Goal: Task Accomplishment & Management: Complete application form

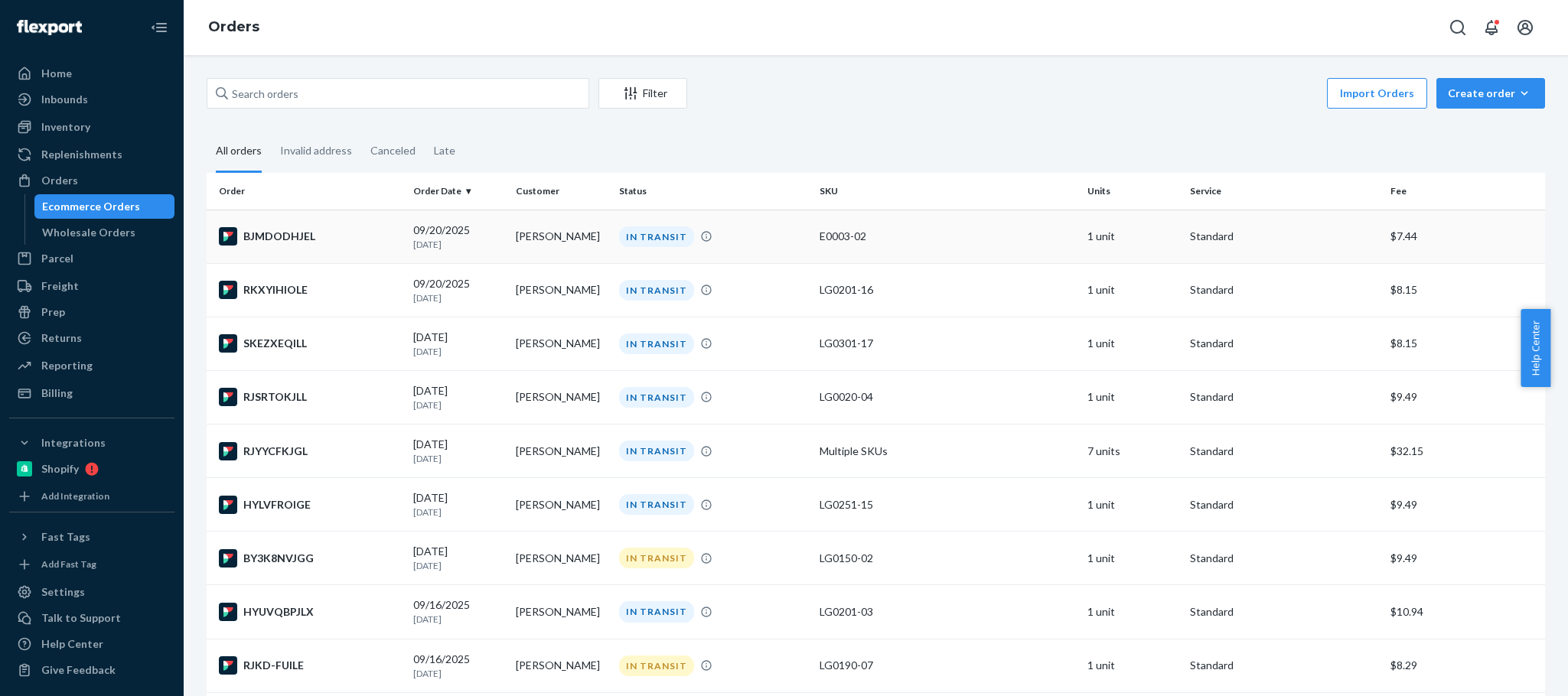
click at [524, 235] on td "[PERSON_NAME]" at bounding box center [561, 236] width 103 height 54
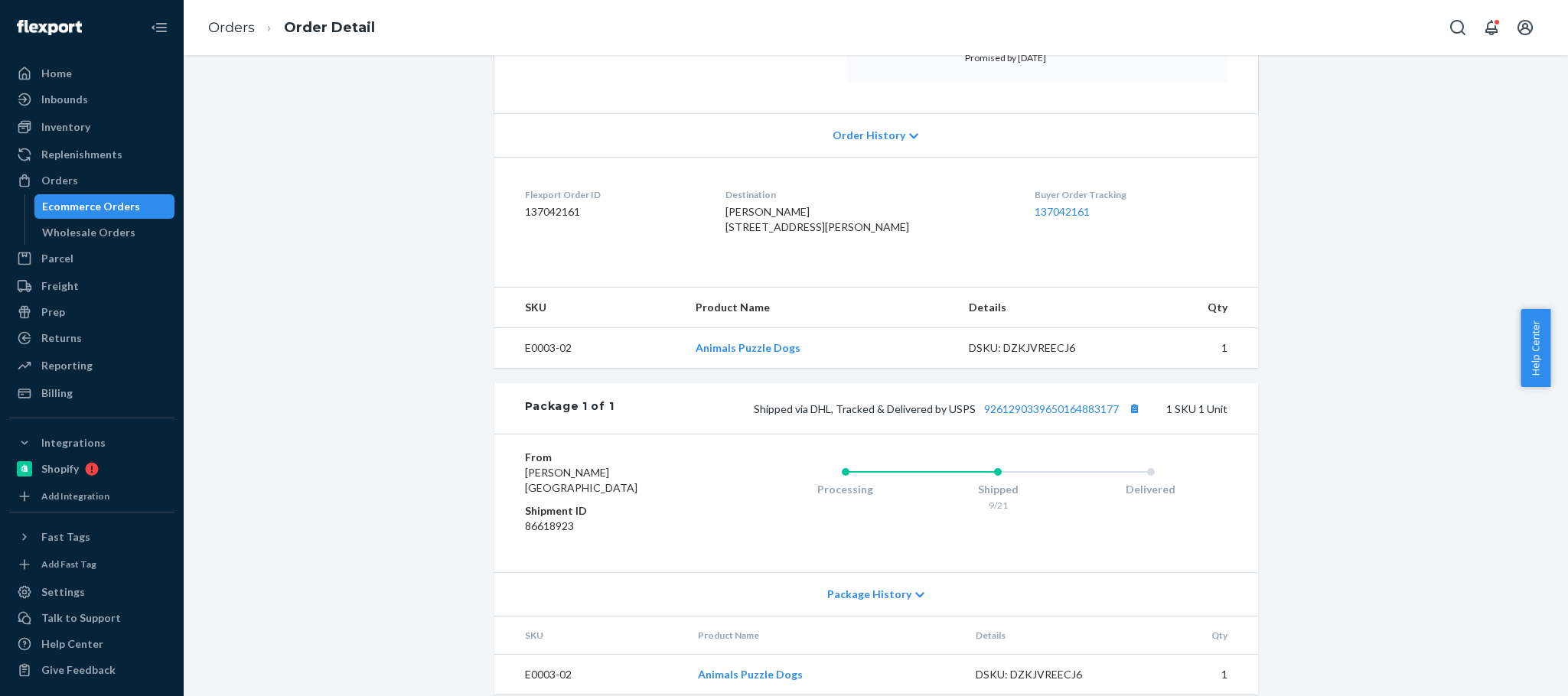
scroll to position [321, 0]
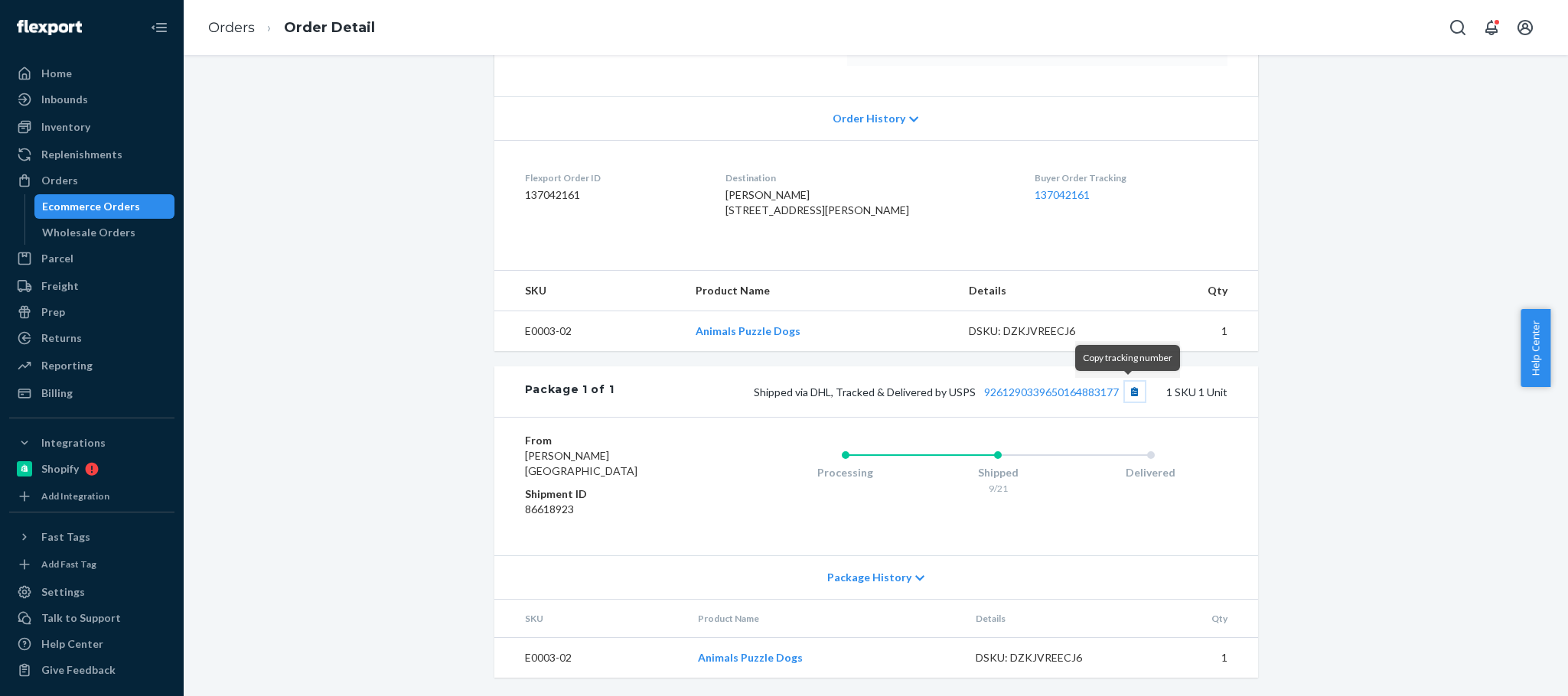
click at [1127, 391] on button "Copy tracking number" at bounding box center [1134, 392] width 20 height 20
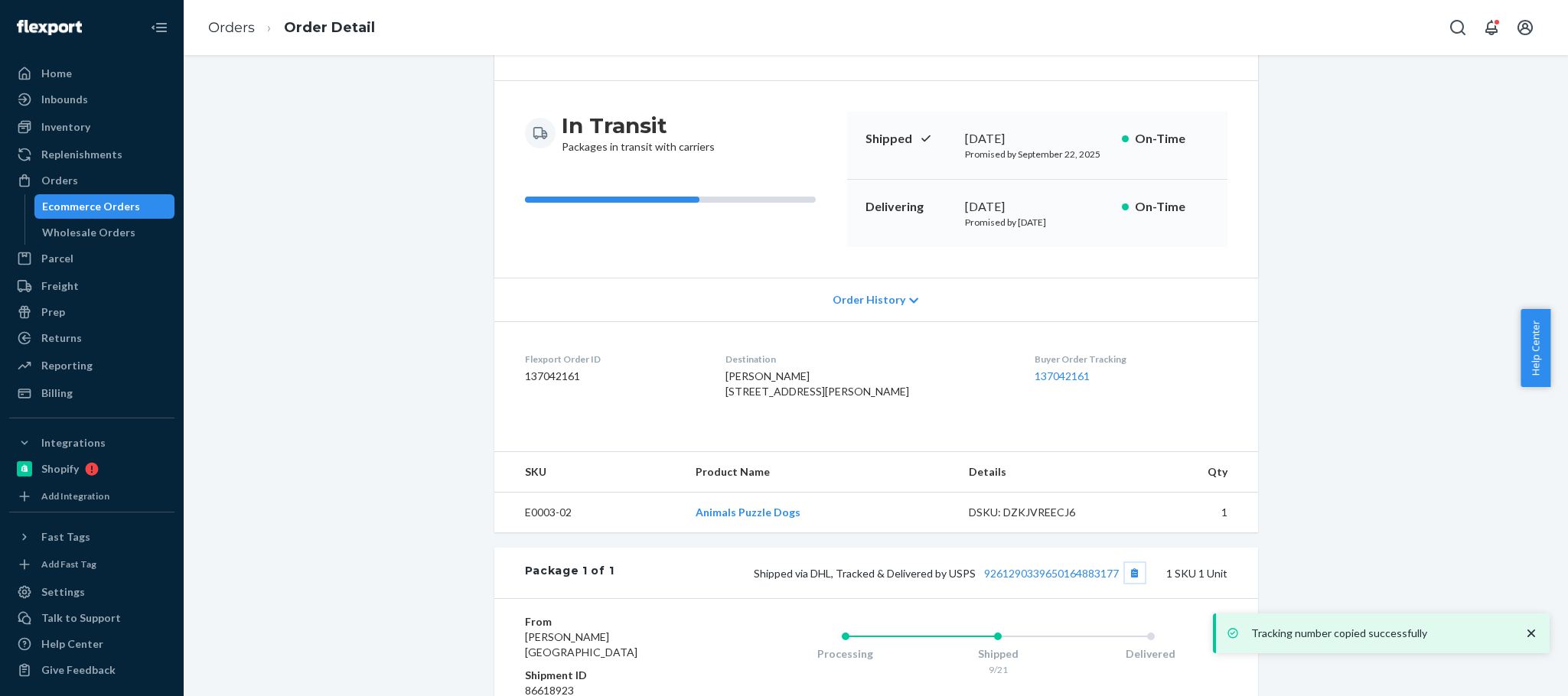
scroll to position [0, 0]
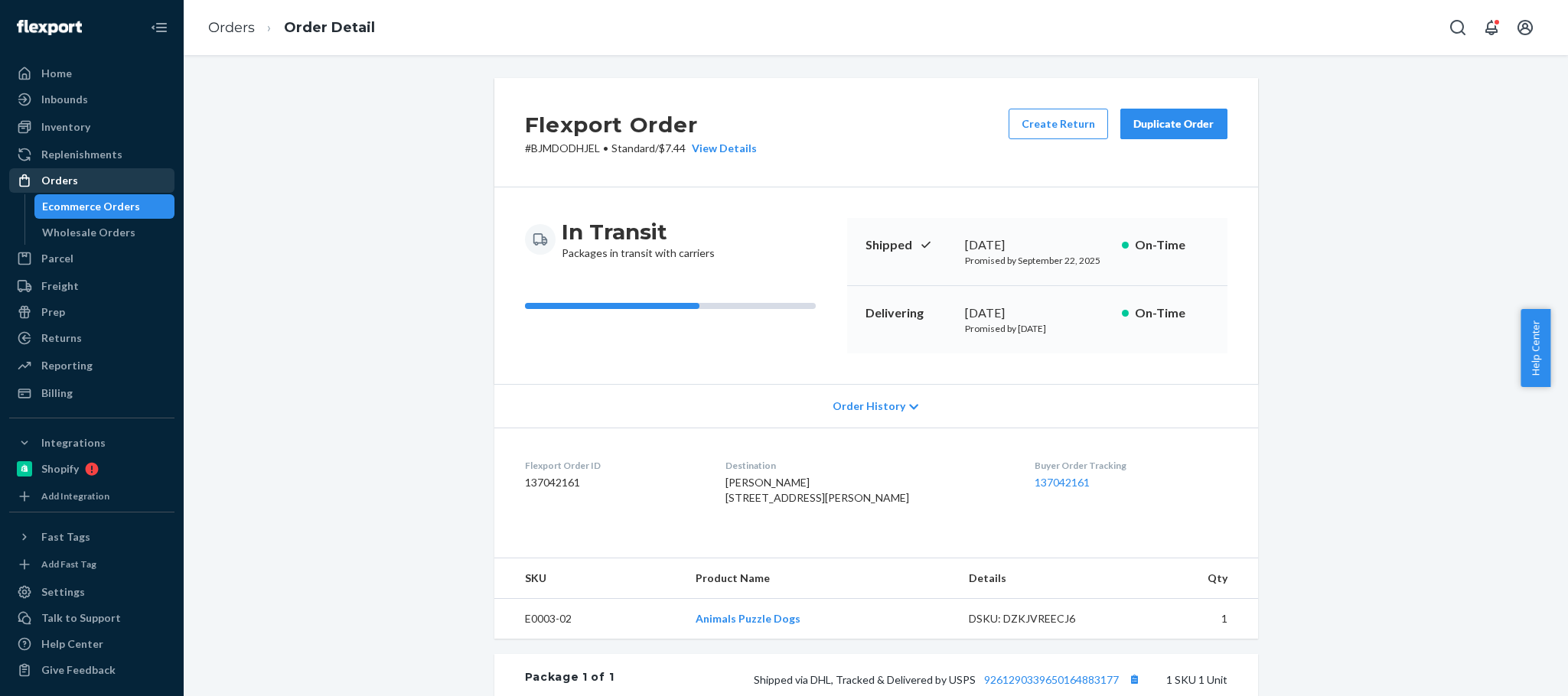
click at [88, 181] on div "Orders" at bounding box center [92, 180] width 162 height 21
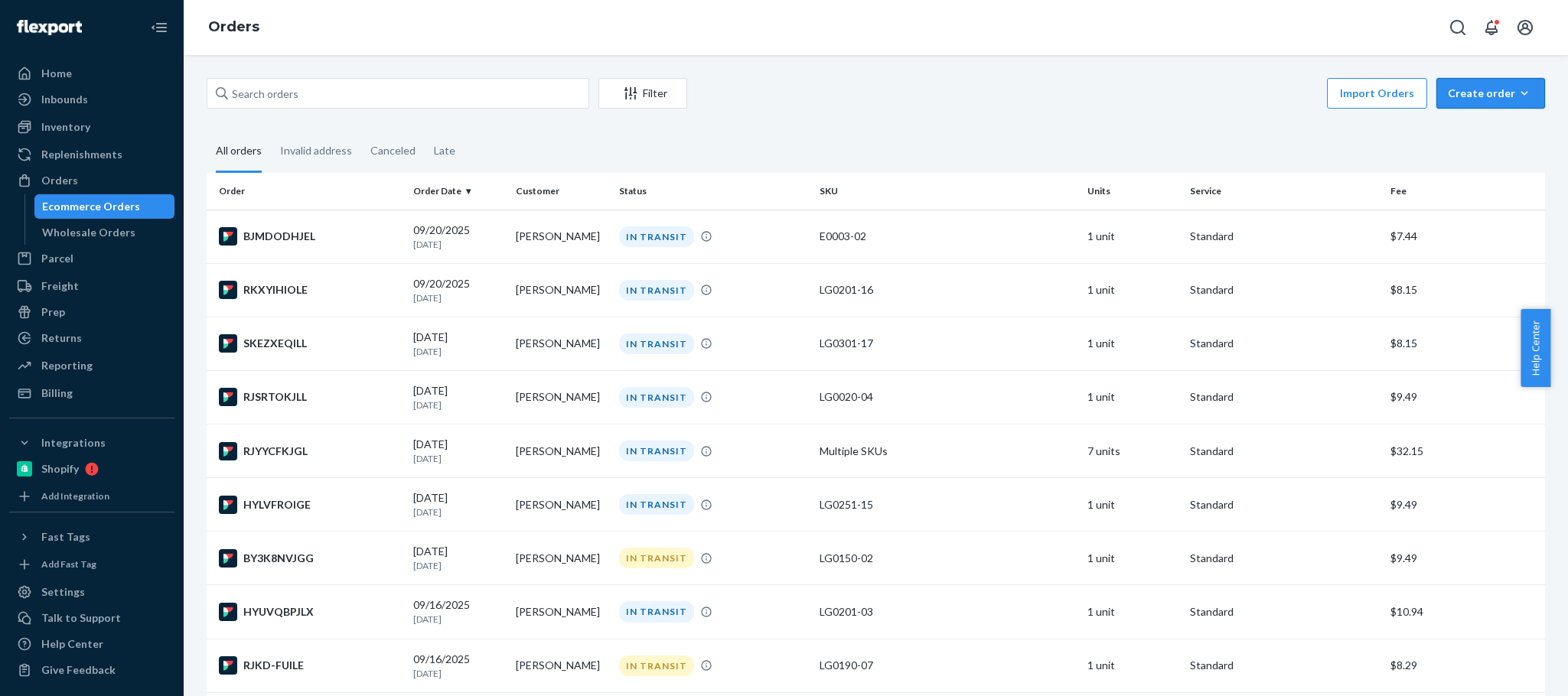
click at [1465, 94] on div "Create order" at bounding box center [1490, 93] width 85 height 15
click at [1452, 129] on span "Ecommerce order" at bounding box center [1500, 130] width 95 height 11
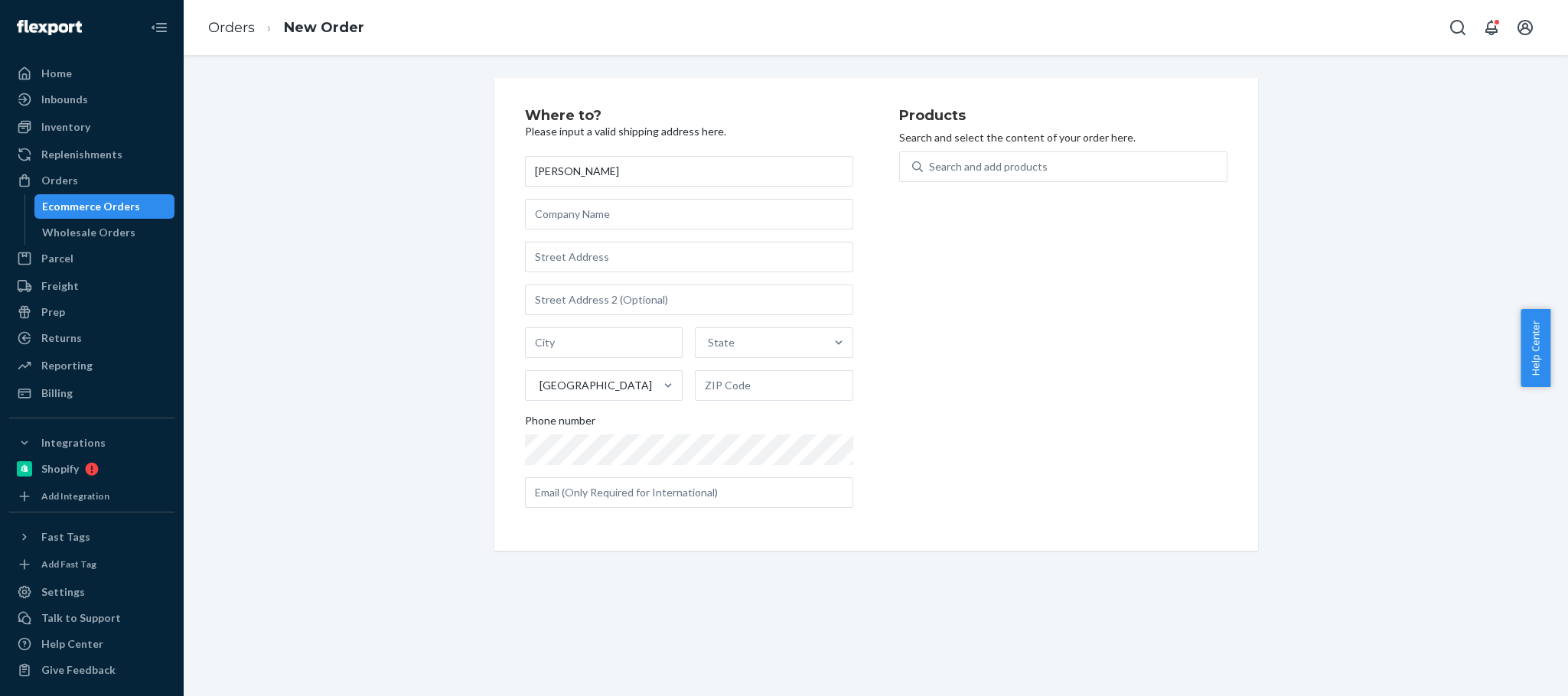
type input "[PERSON_NAME]"
click at [572, 250] on input "text" at bounding box center [689, 257] width 328 height 31
paste input "1319 [PERSON_NAME] Dr"
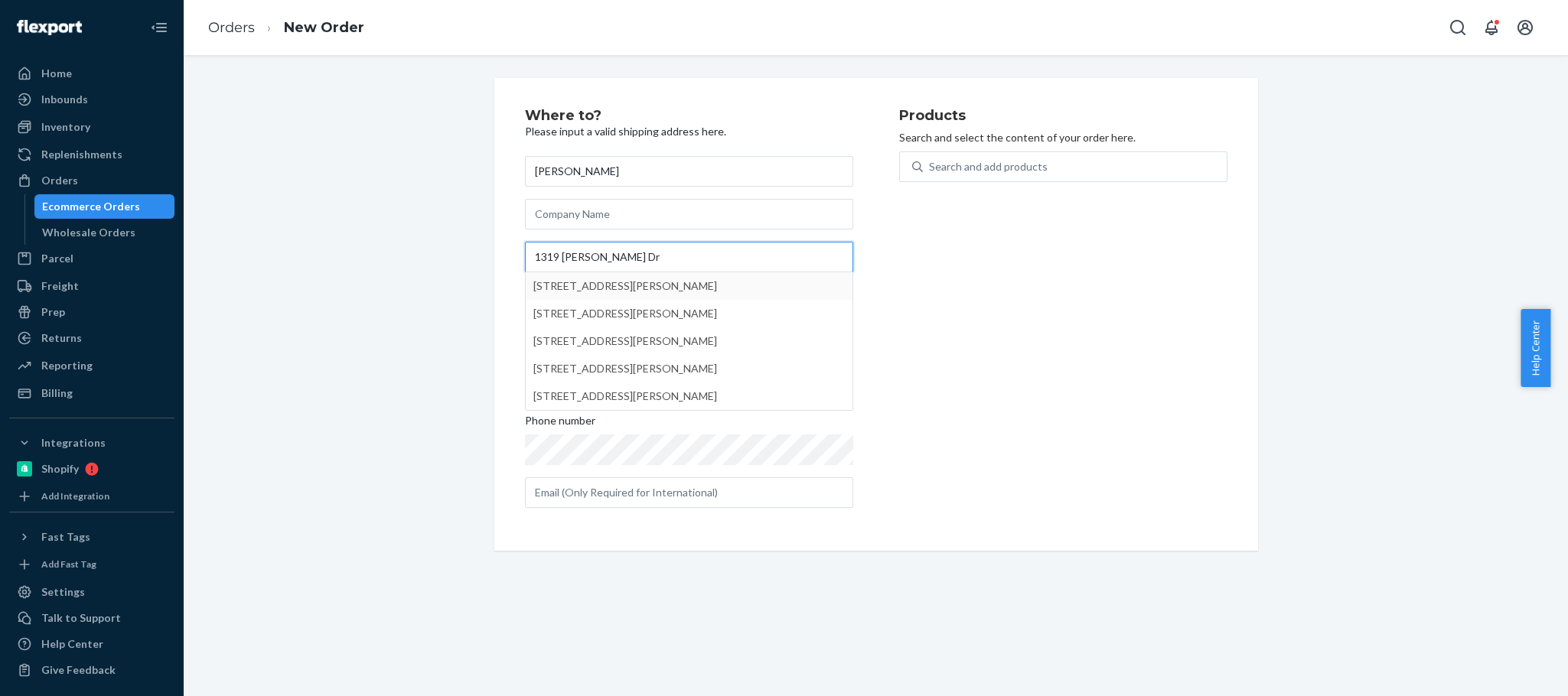
type input "1319 [PERSON_NAME] Dr"
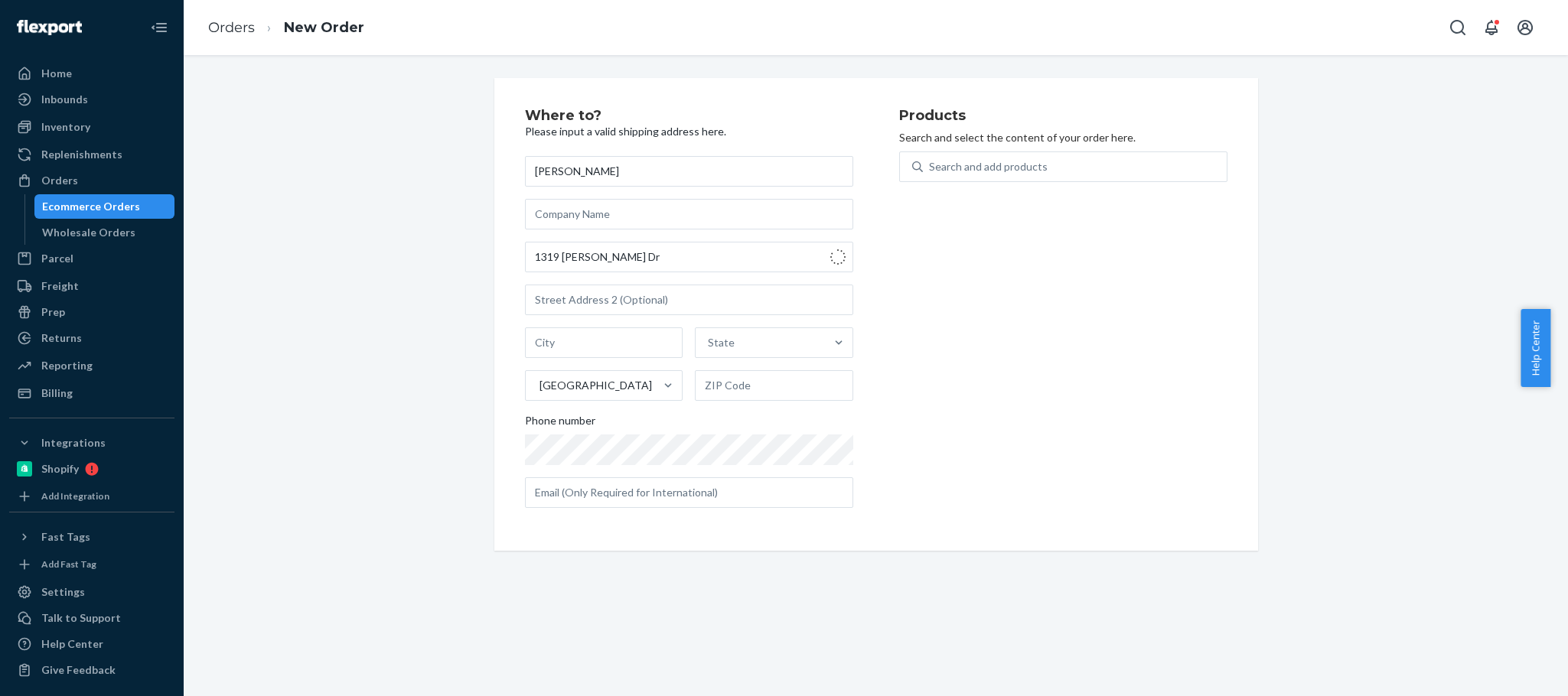
type input "[GEOGRAPHIC_DATA]"
click at [710, 381] on input "77018" at bounding box center [774, 385] width 158 height 31
paste input "-5232"
type input "77018-5232"
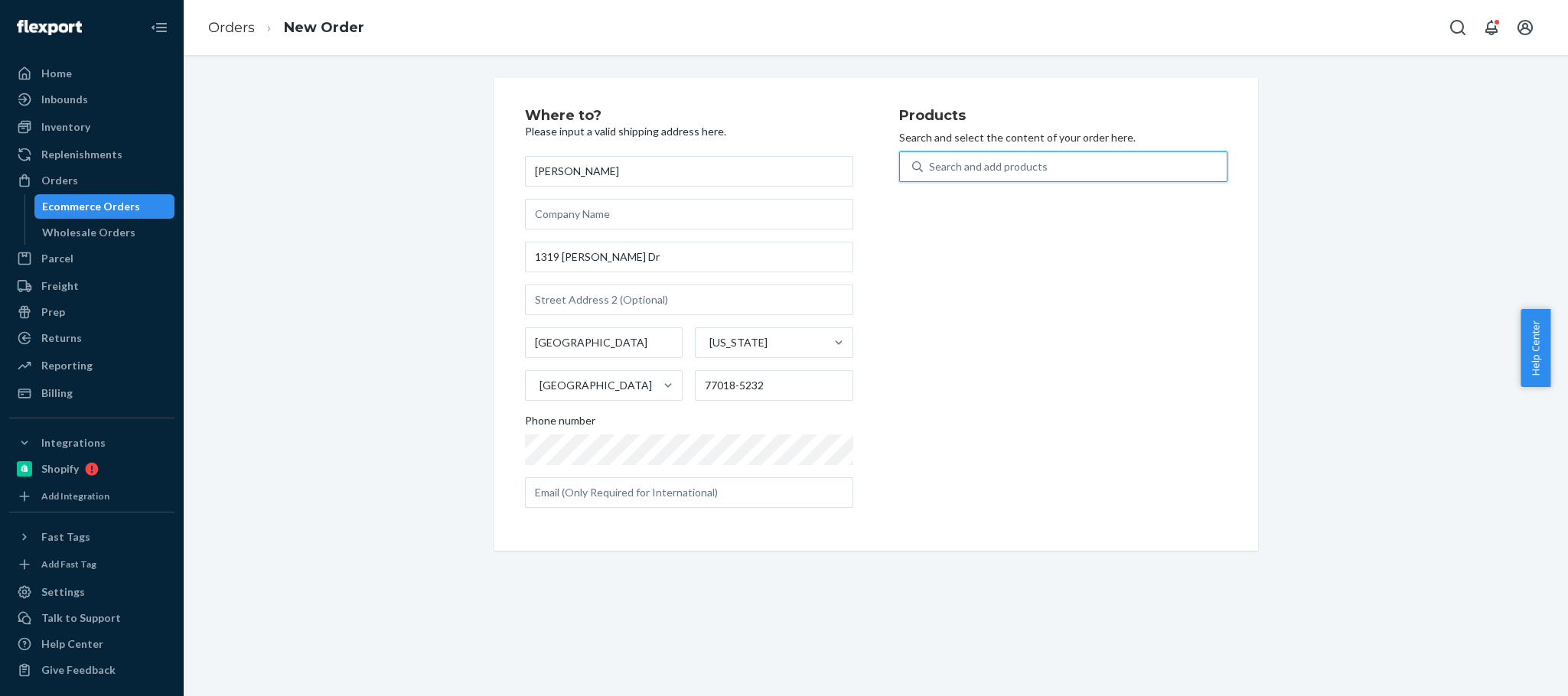
click at [953, 180] on div "Search and add products" at bounding box center [1075, 166] width 304 height 28
click at [930, 175] on input "0 results available. Use Up and Down to choose options, press Enter to select t…" at bounding box center [930, 166] width 2 height 15
paste input "LG0301-17"
type input "LG0301"
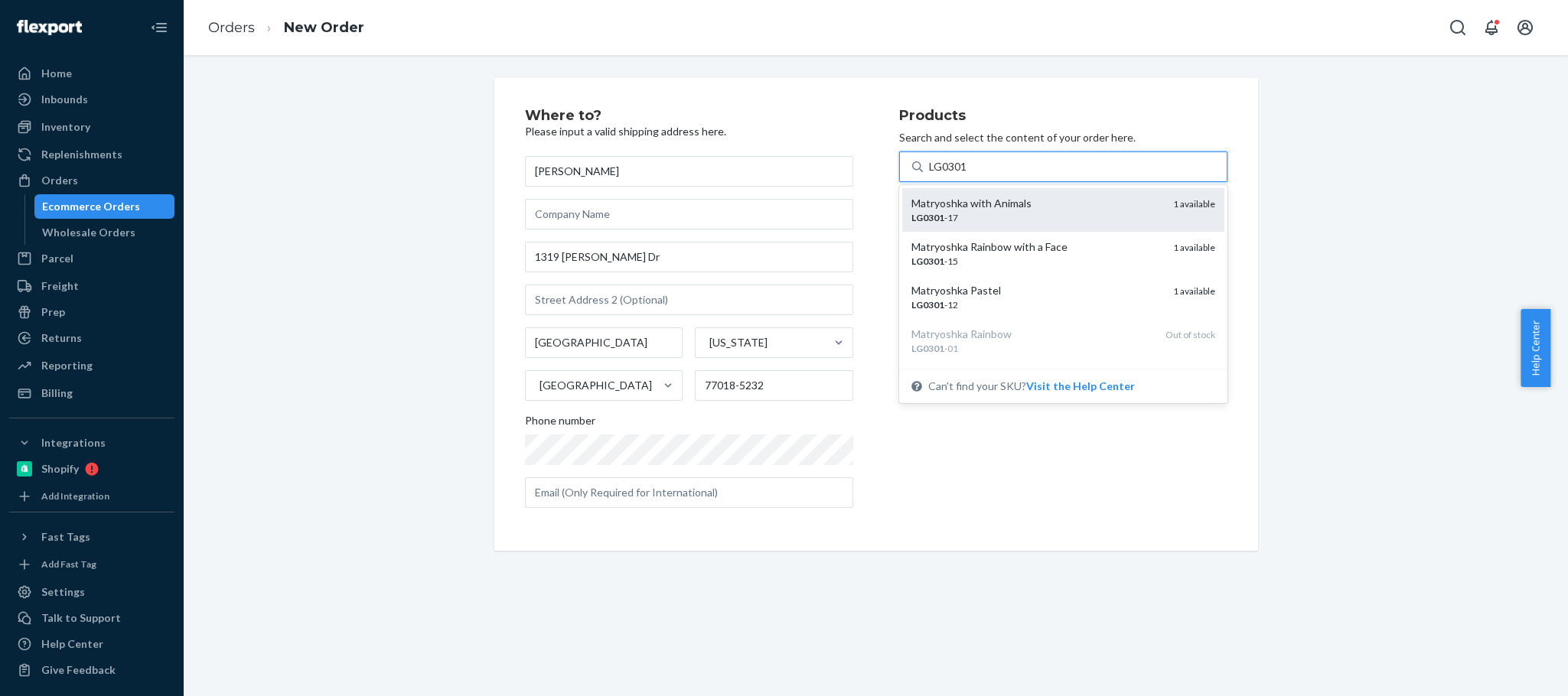
click at [980, 198] on div "Matryoshka with Animals" at bounding box center [1036, 203] width 249 height 15
click at [968, 175] on input "LG0301" at bounding box center [949, 166] width 39 height 15
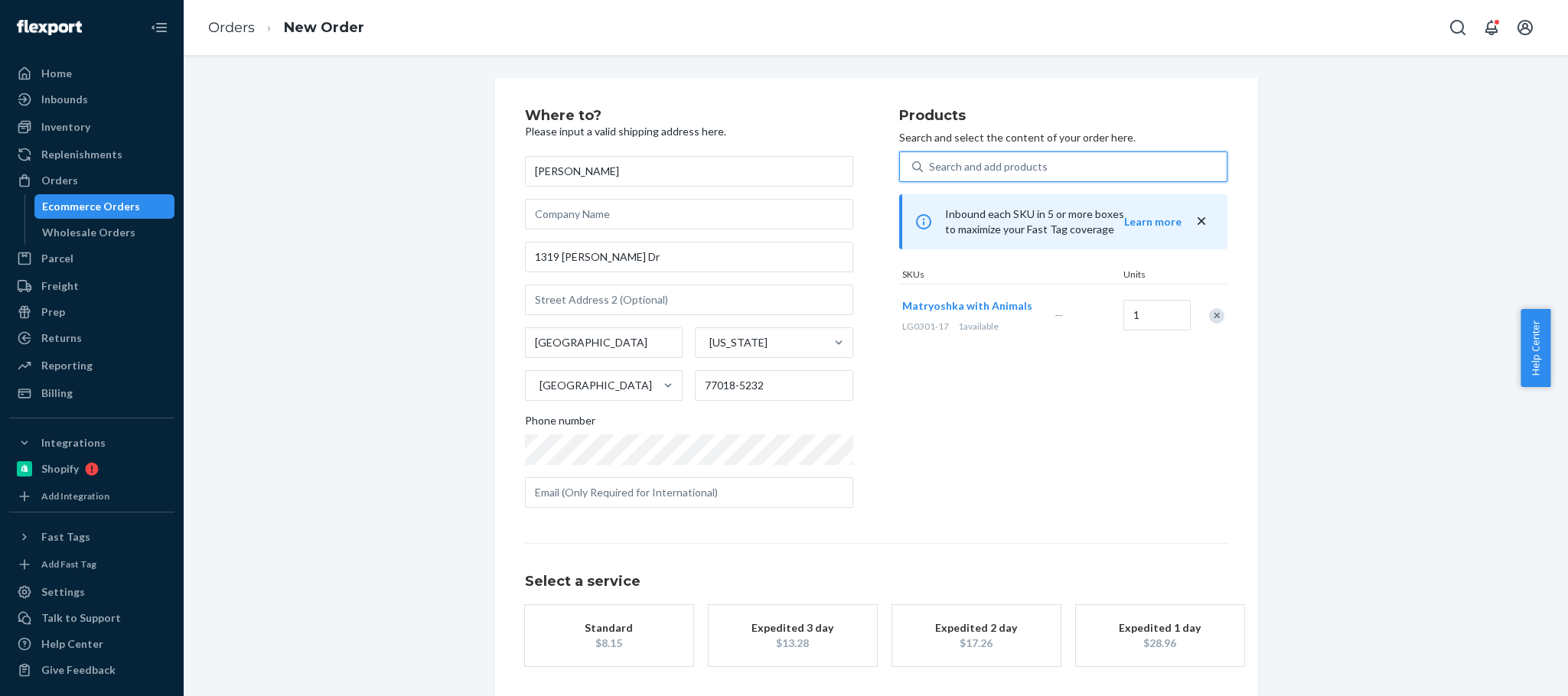
click at [581, 624] on div "Standard" at bounding box center [609, 628] width 123 height 15
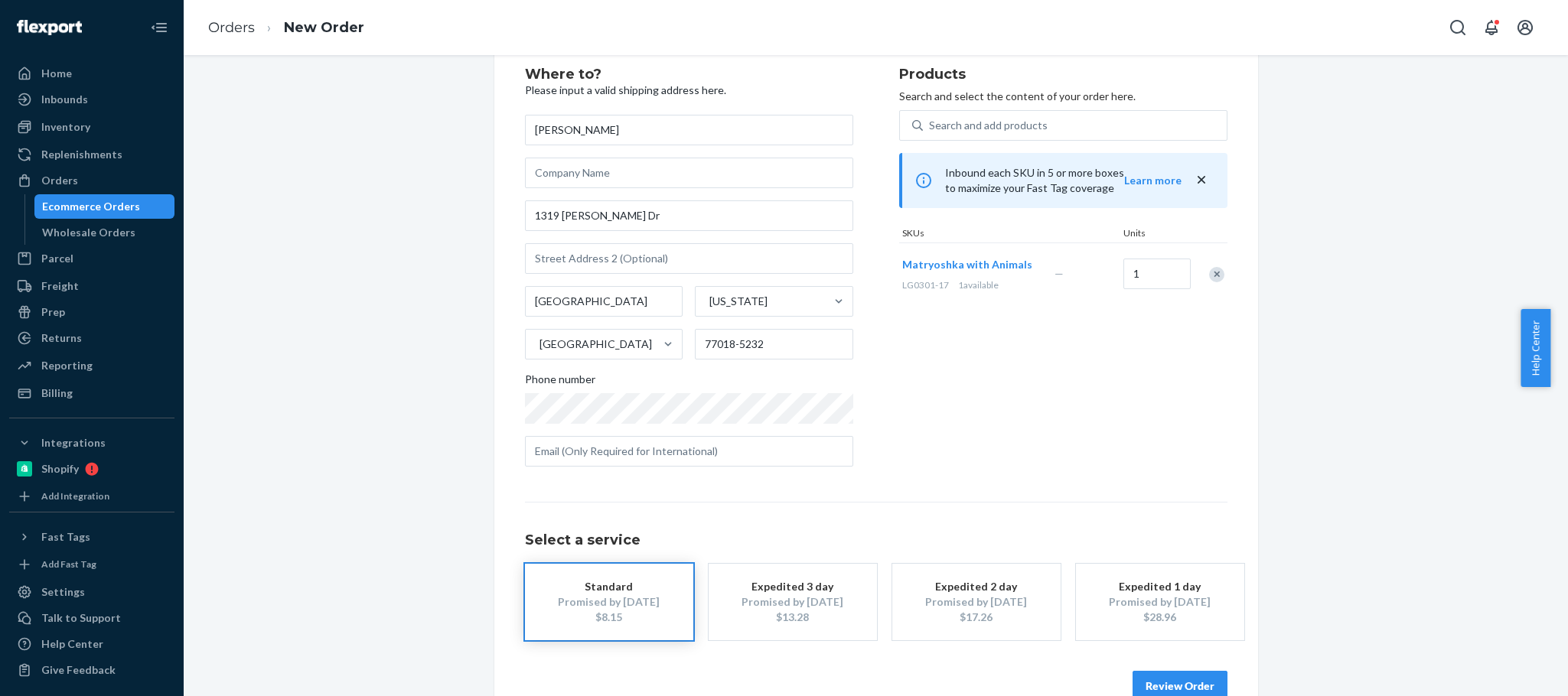
scroll to position [77, 0]
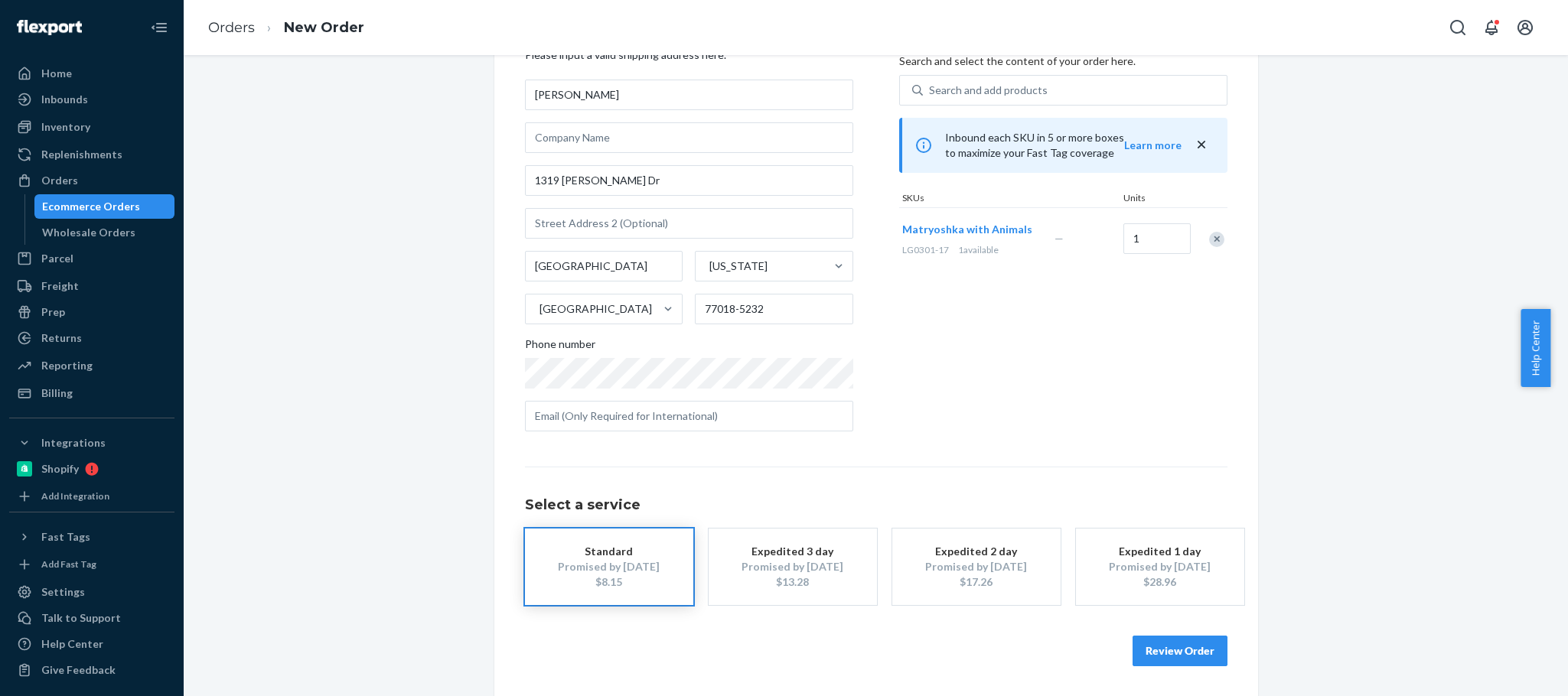
click at [1183, 638] on button "Review Order" at bounding box center [1180, 651] width 95 height 31
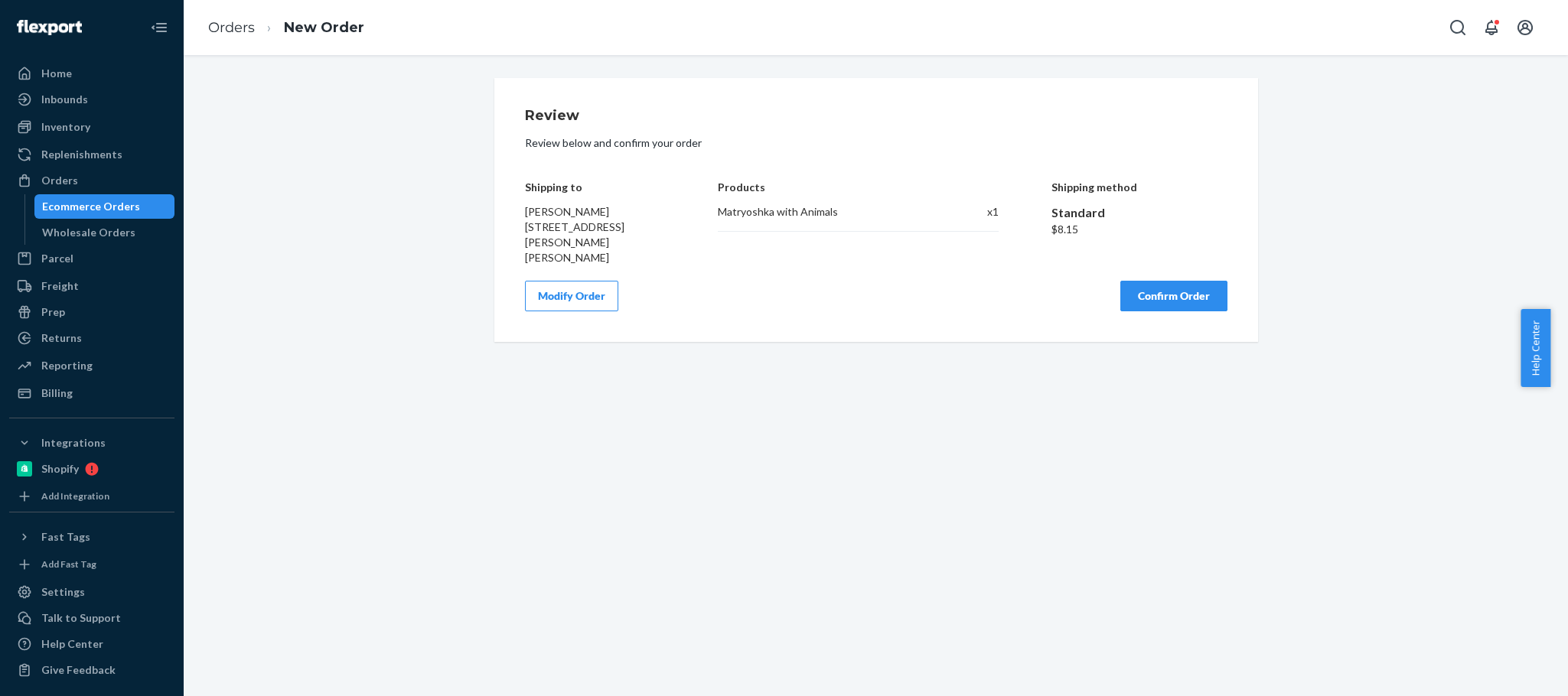
scroll to position [0, 0]
drag, startPoint x: 1148, startPoint y: 275, endPoint x: 846, endPoint y: 497, distance: 374.8
click at [846, 497] on div "Review Review below and confirm your order Shipping to [PERSON_NAME] [STREET_AD…" at bounding box center [876, 376] width 1384 height 641
click at [1132, 281] on button "Confirm Order" at bounding box center [1173, 296] width 107 height 31
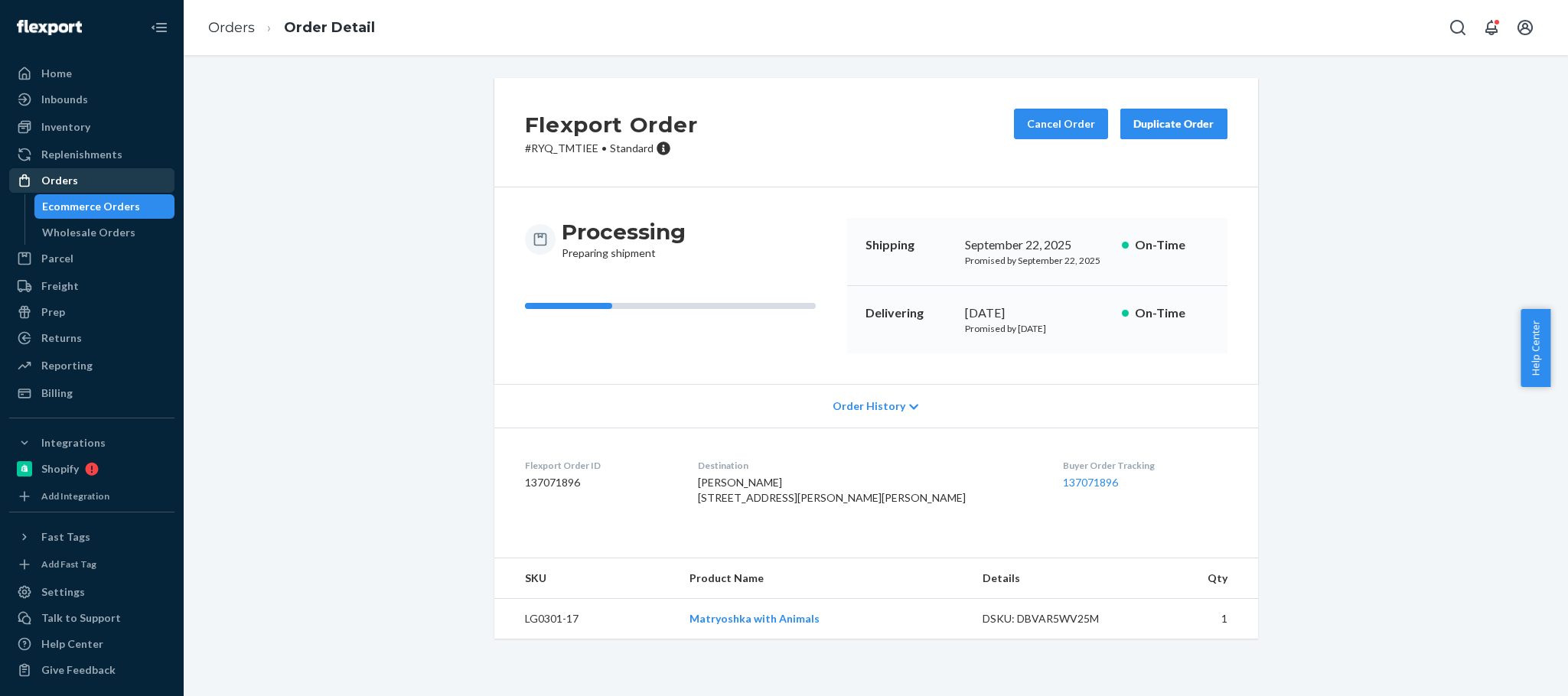
click at [106, 180] on div "Orders" at bounding box center [92, 180] width 162 height 21
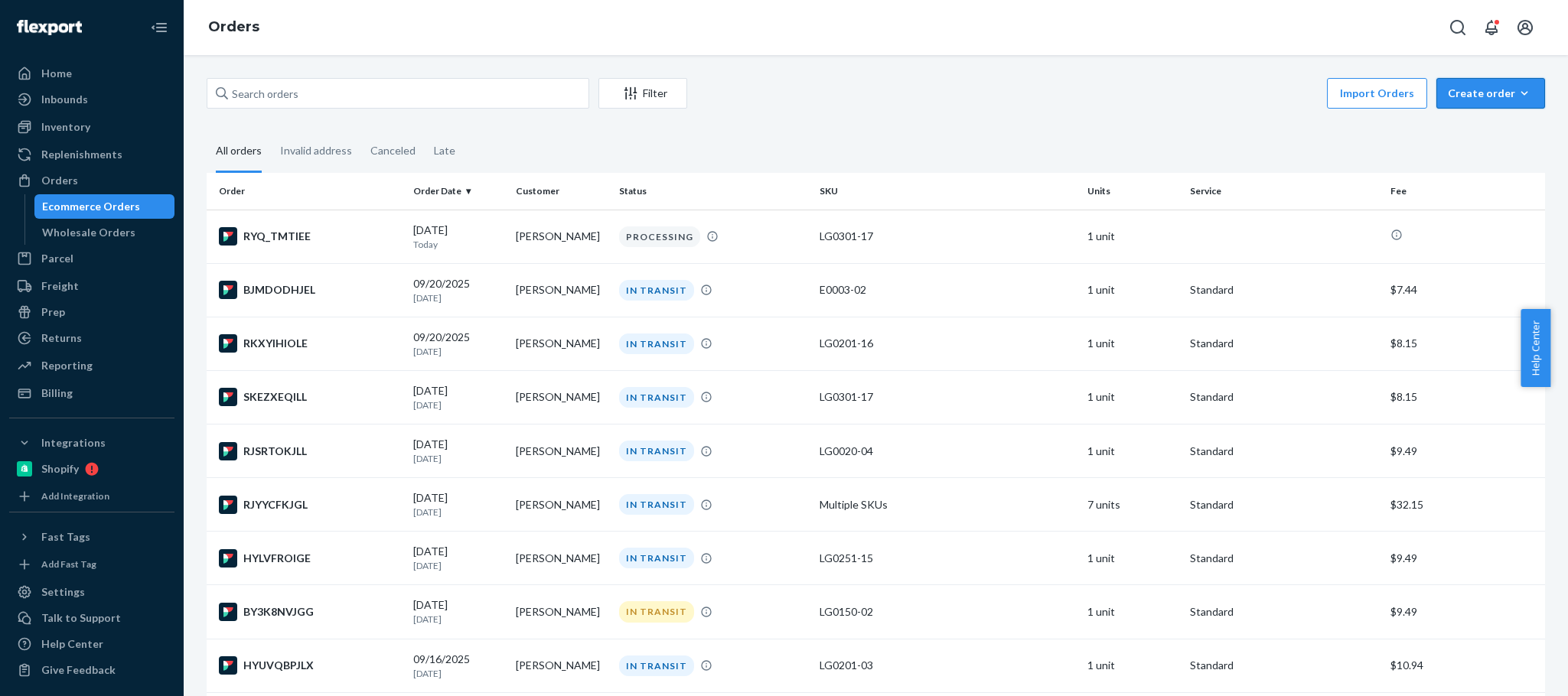
click at [1497, 88] on div "Create order" at bounding box center [1490, 93] width 85 height 15
click at [1452, 125] on span "Ecommerce order" at bounding box center [1500, 130] width 95 height 11
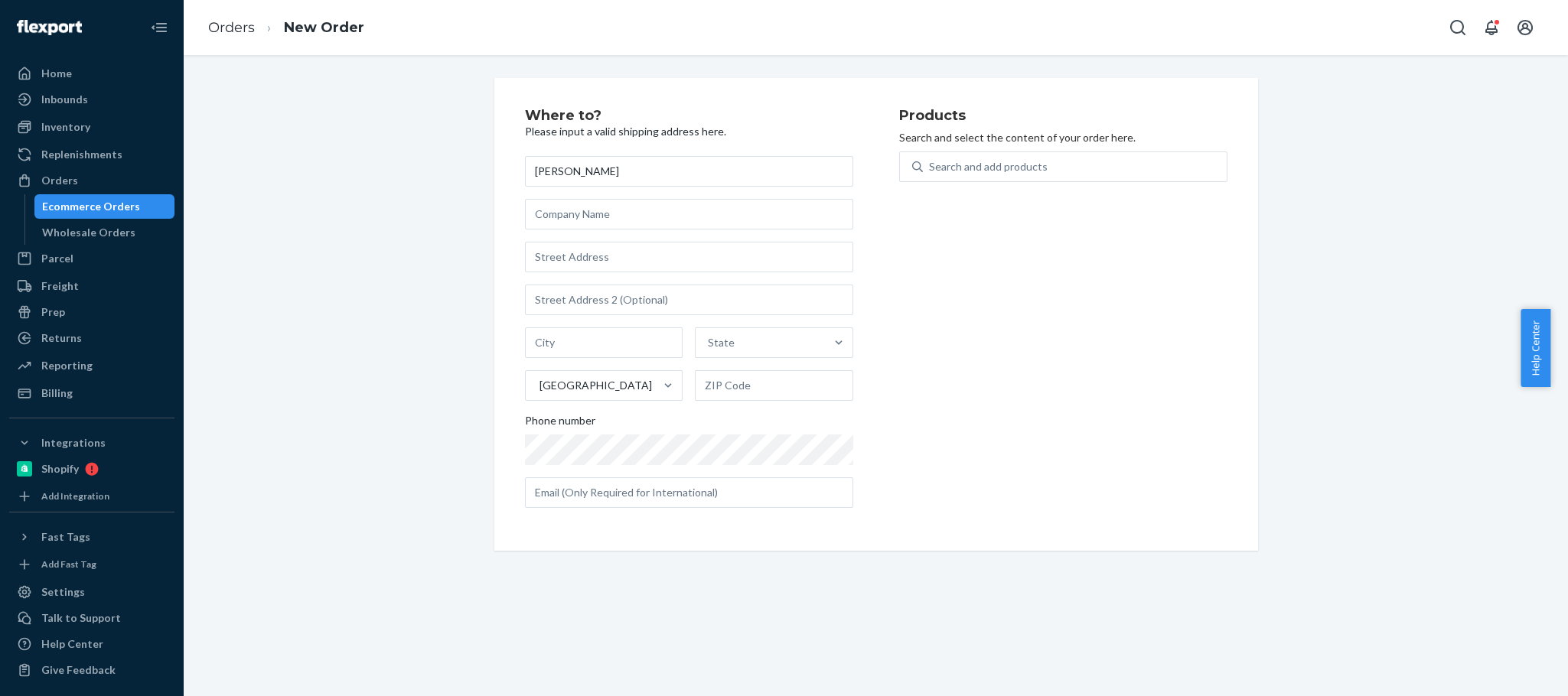
type input "[PERSON_NAME]"
click at [540, 262] on input "text" at bounding box center [689, 257] width 328 height 31
paste input "[STREET_ADDRESS]"
type input "[STREET_ADDRESS]"
type input "6"
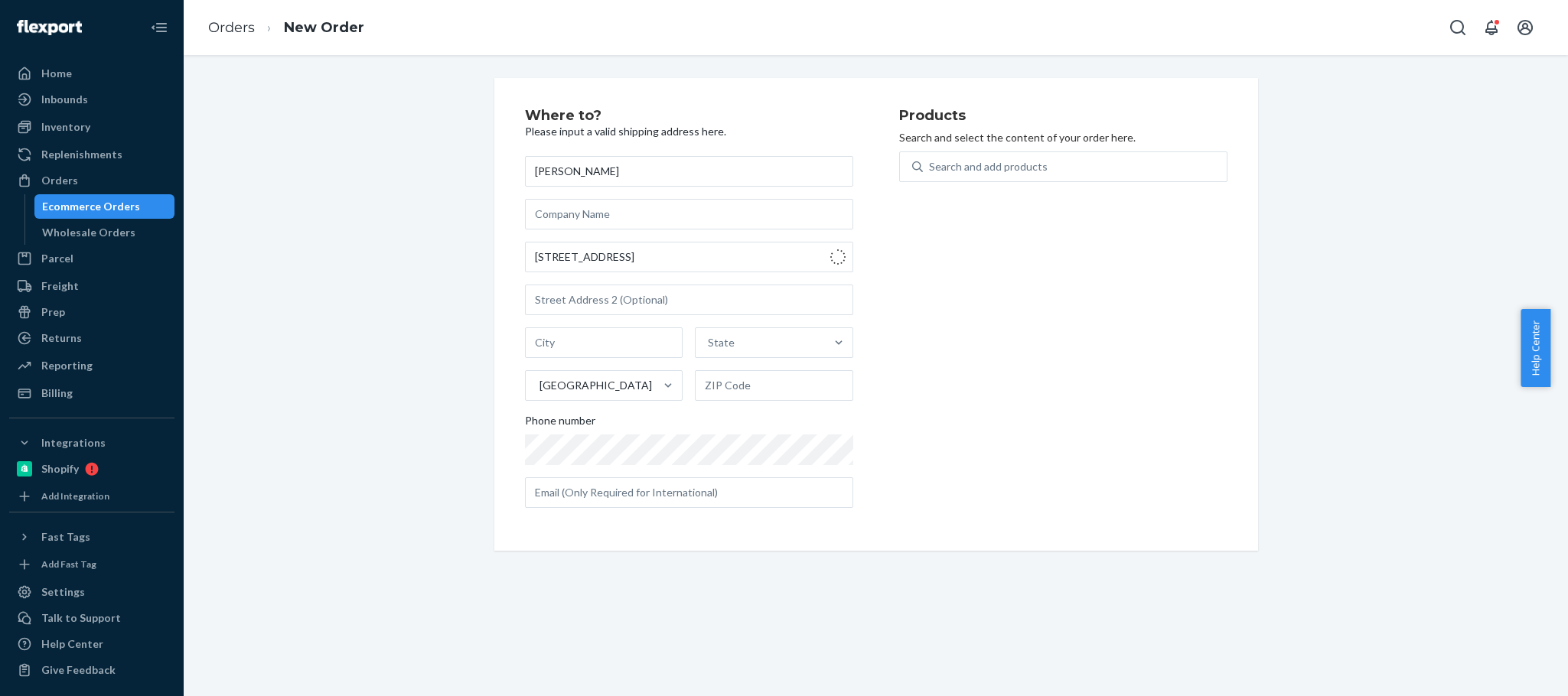
type input "Goleta"
type input "93117"
drag, startPoint x: 476, startPoint y: 299, endPoint x: 468, endPoint y: 296, distance: 8.5
click at [445, 299] on div "Where to? Please input a valid shipping address here. [PERSON_NAME] [STREET_ADD…" at bounding box center [876, 315] width 1362 height 473
paste input "[STREET_ADDRESS]"
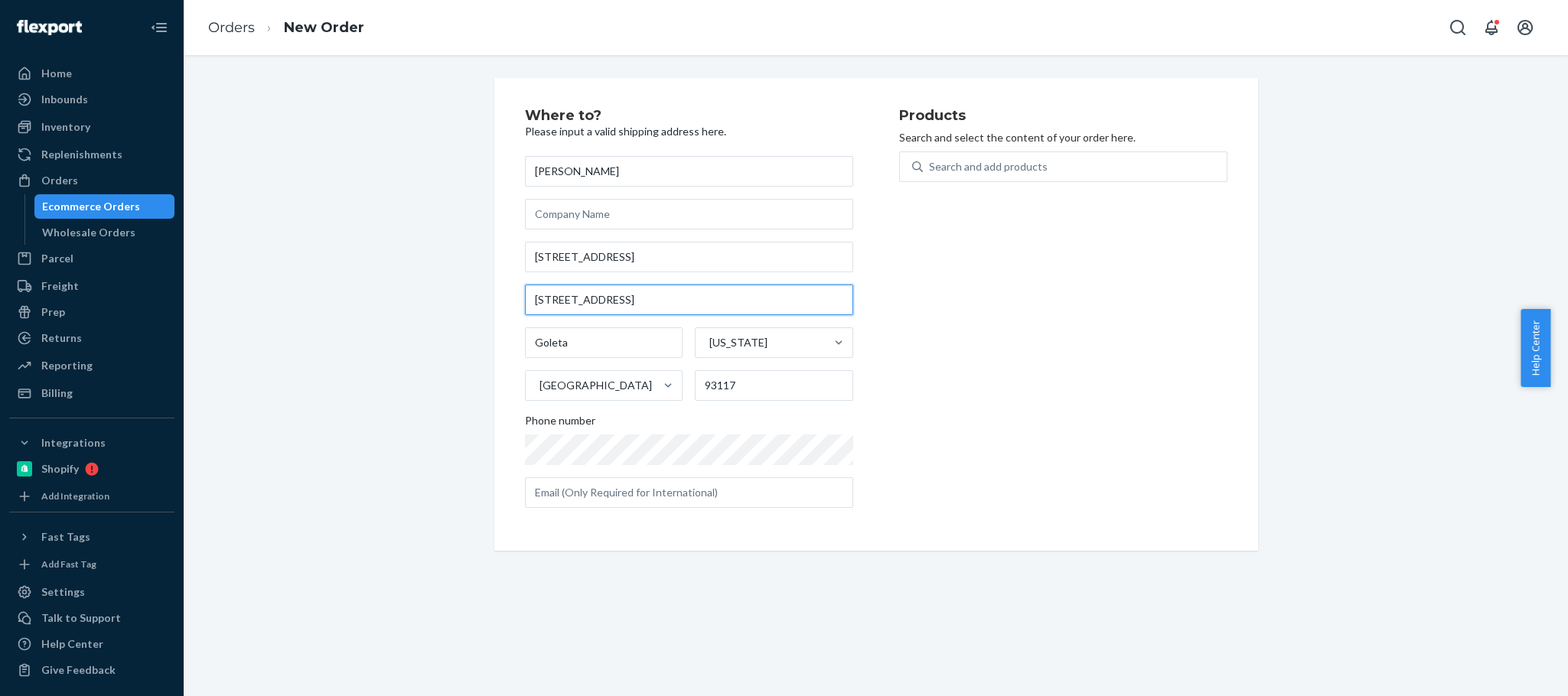
drag, startPoint x: 619, startPoint y: 301, endPoint x: 191, endPoint y: 308, distance: 428.1
click at [216, 306] on div "Where to? Please input a valid shipping address here. [PERSON_NAME] [STREET_ADD…" at bounding box center [876, 315] width 1362 height 473
type input "Apt. 6"
click at [1110, 342] on div "Products Search and select the content of your order here. Search and add produ…" at bounding box center [1063, 314] width 328 height 412
click at [977, 175] on div "Search and add products" at bounding box center [1075, 166] width 304 height 28
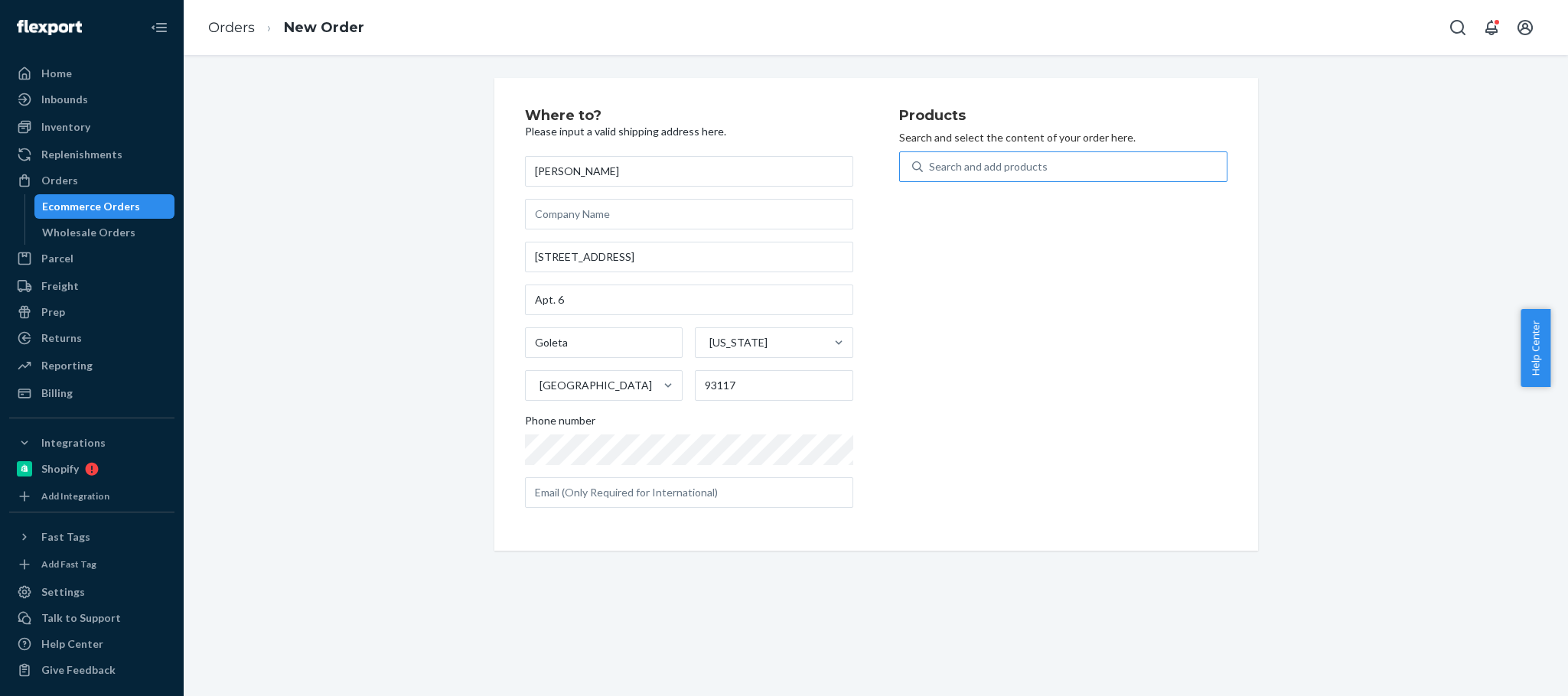
click at [930, 175] on input "Search and add products" at bounding box center [930, 166] width 2 height 15
paste input "LG0240-02"
type input "LG0240-02"
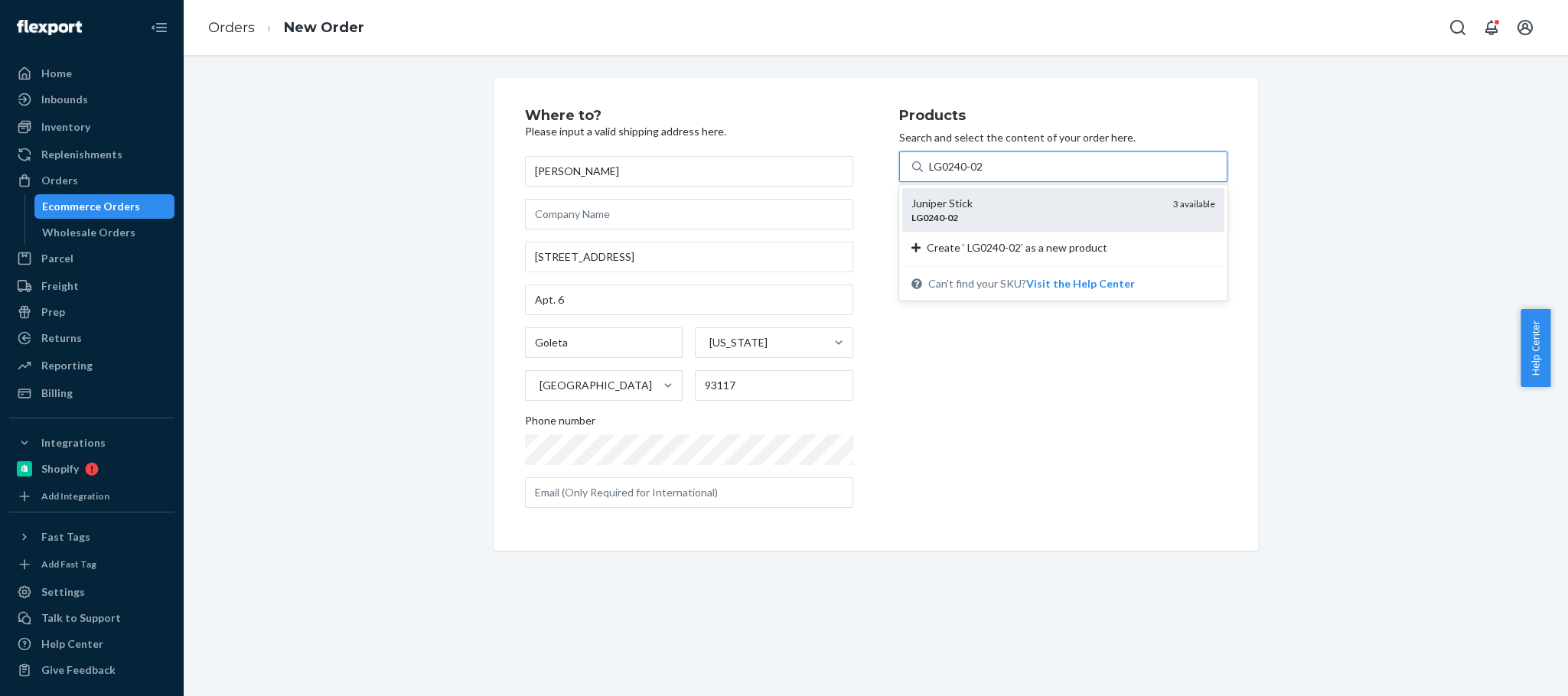
click at [1040, 206] on div "Juniper Stick" at bounding box center [1036, 203] width 249 height 15
click at [987, 175] on input "LG0240-02" at bounding box center [958, 166] width 58 height 15
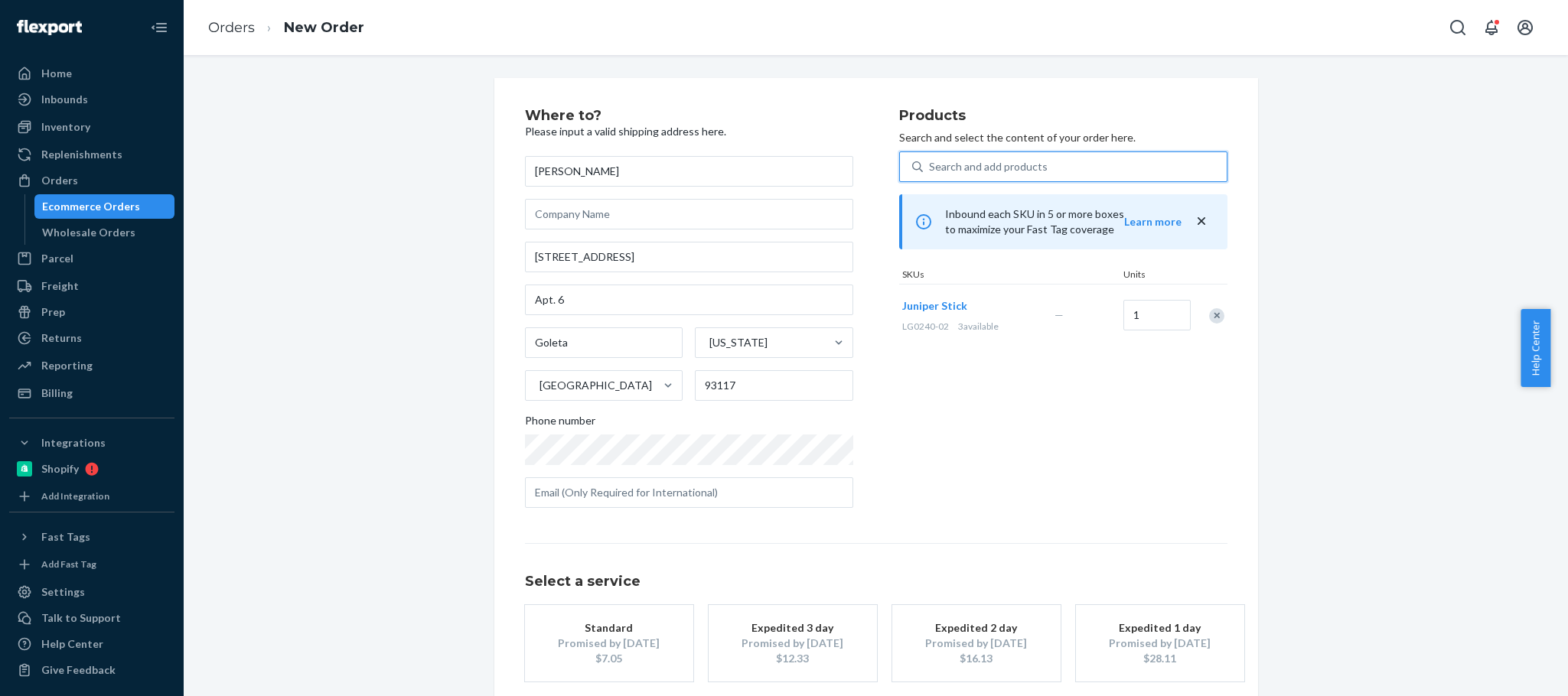
click at [602, 629] on div "Standard" at bounding box center [609, 628] width 123 height 15
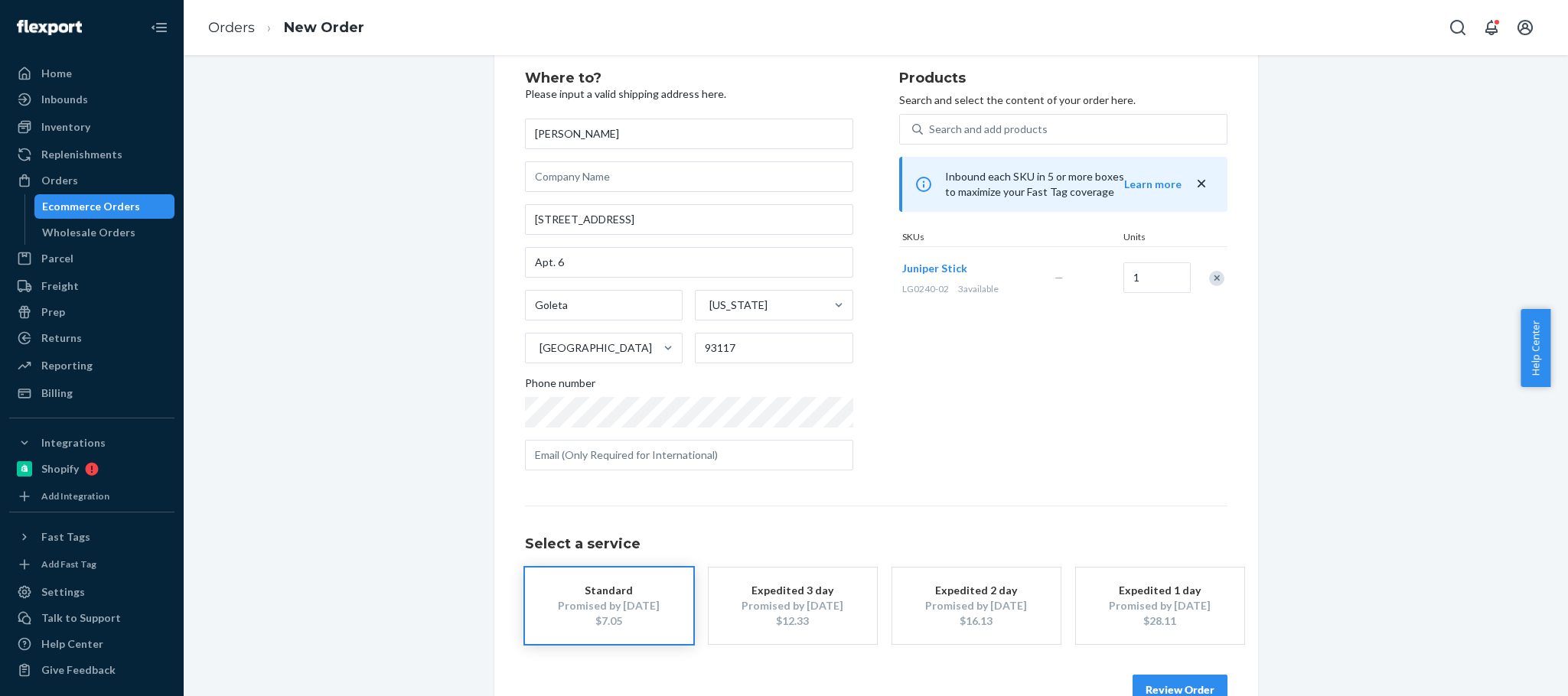
scroll to position [77, 0]
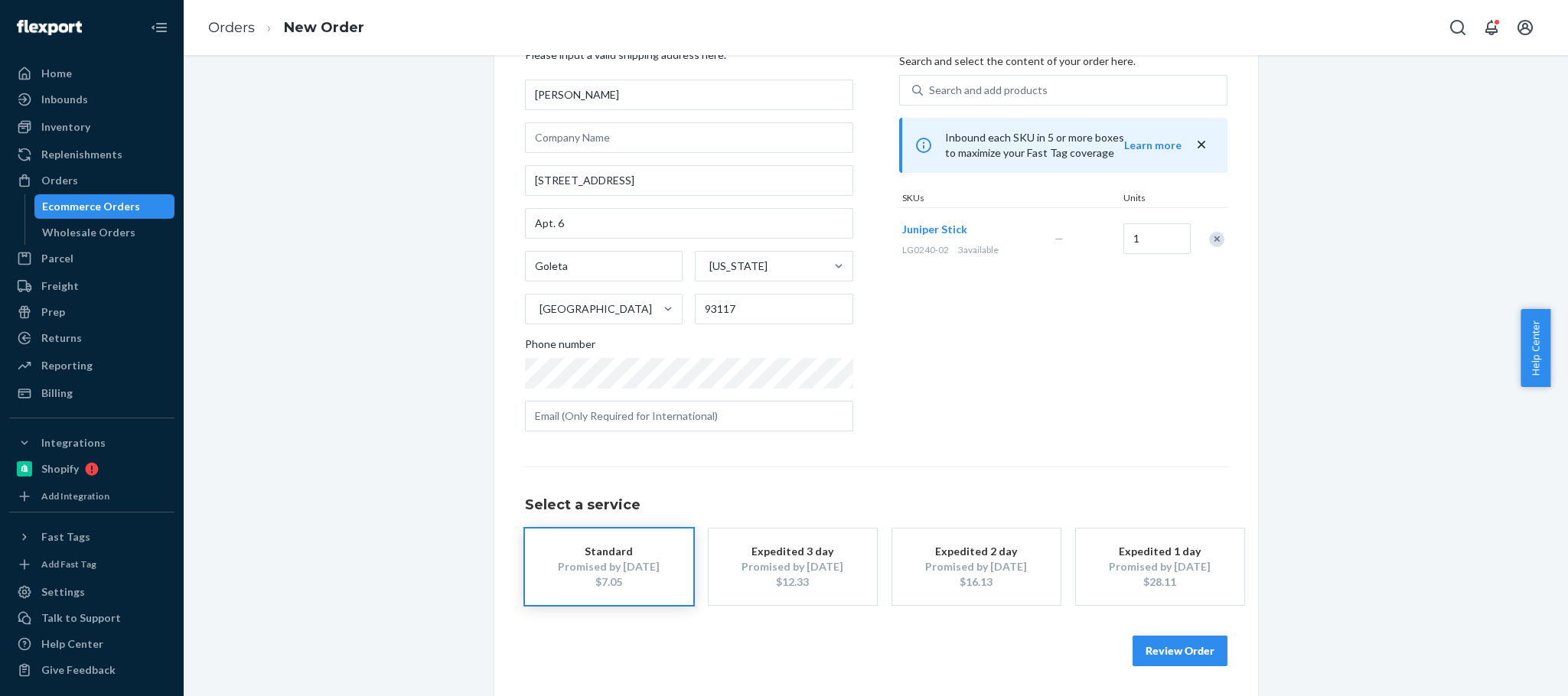
click at [1181, 648] on button "Review Order" at bounding box center [1180, 651] width 95 height 31
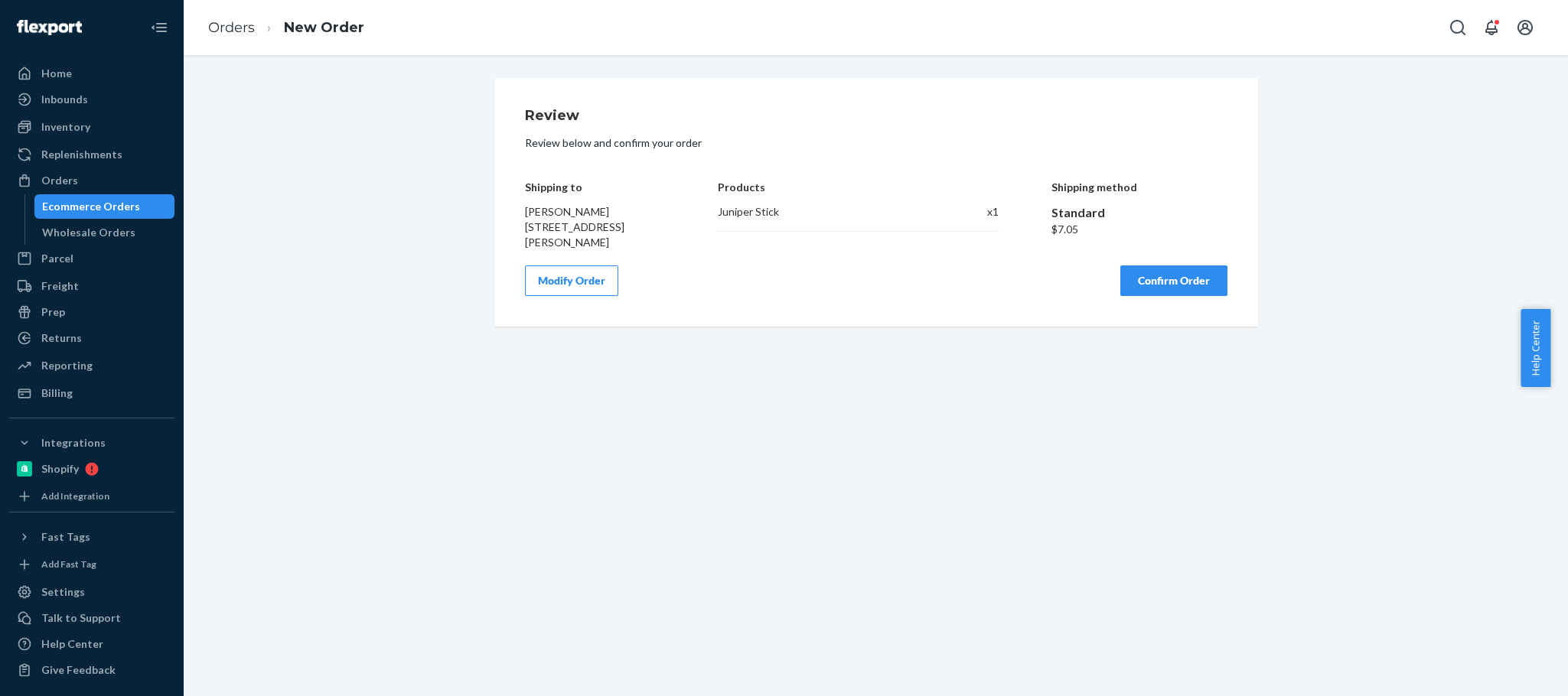
scroll to position [0, 0]
click at [1166, 296] on button "Confirm Order" at bounding box center [1173, 281] width 107 height 31
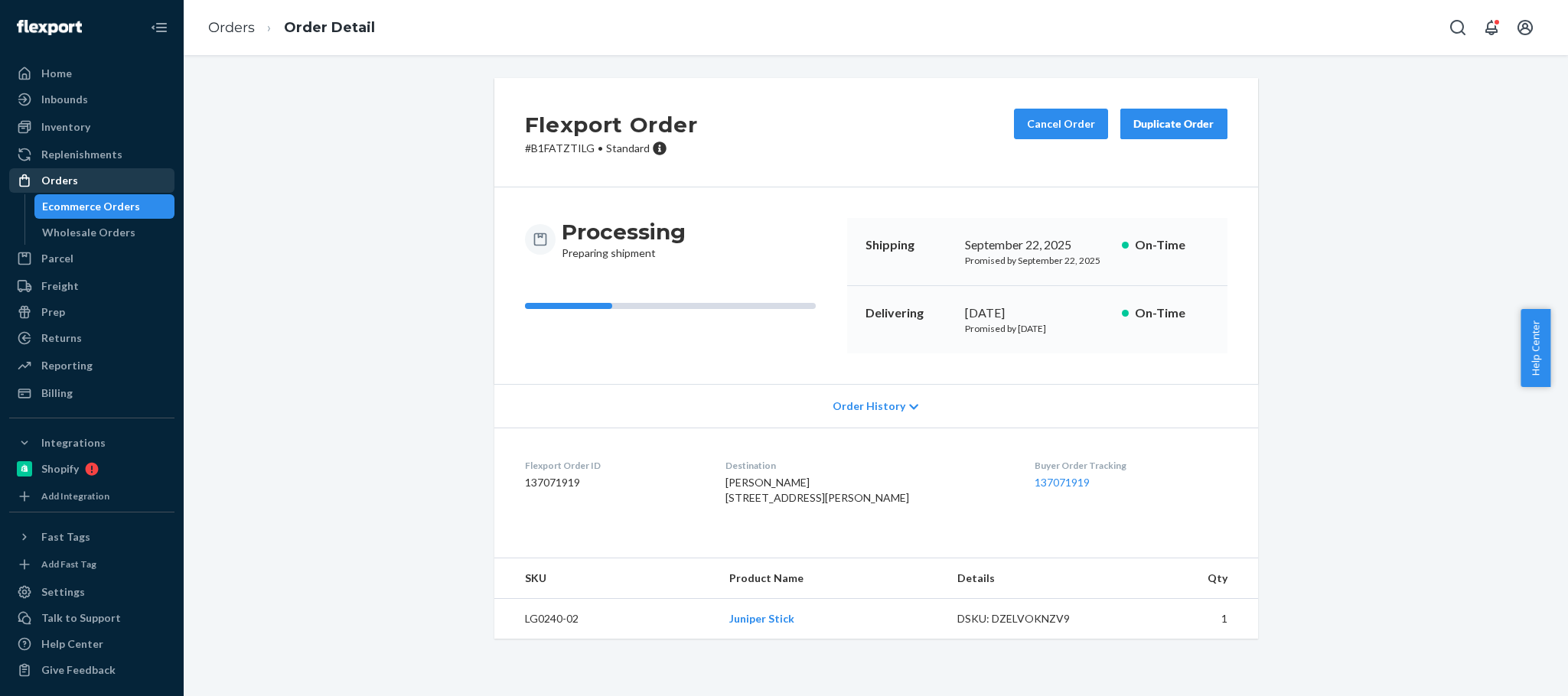
click at [131, 183] on div "Orders" at bounding box center [92, 180] width 162 height 21
